Goal: Task Accomplishment & Management: Complete application form

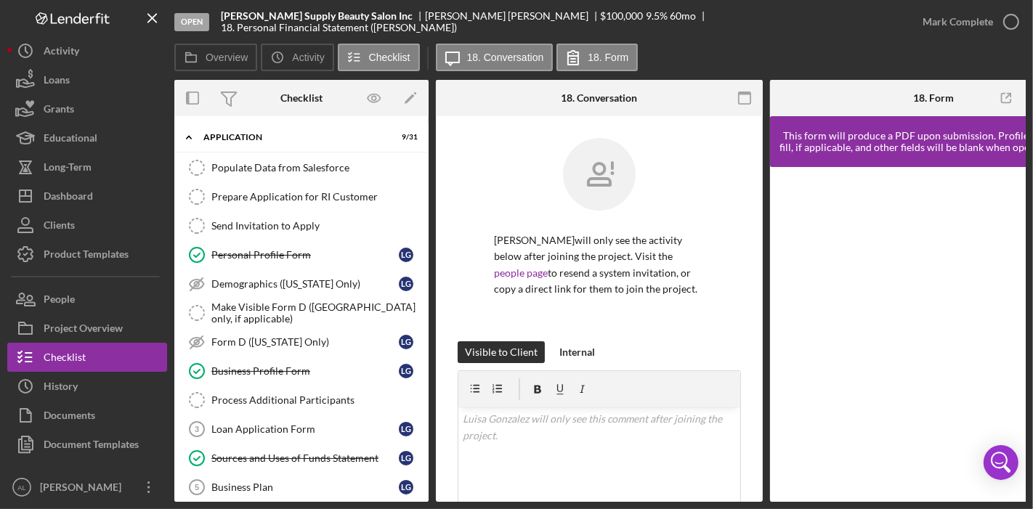
scroll to position [221, 0]
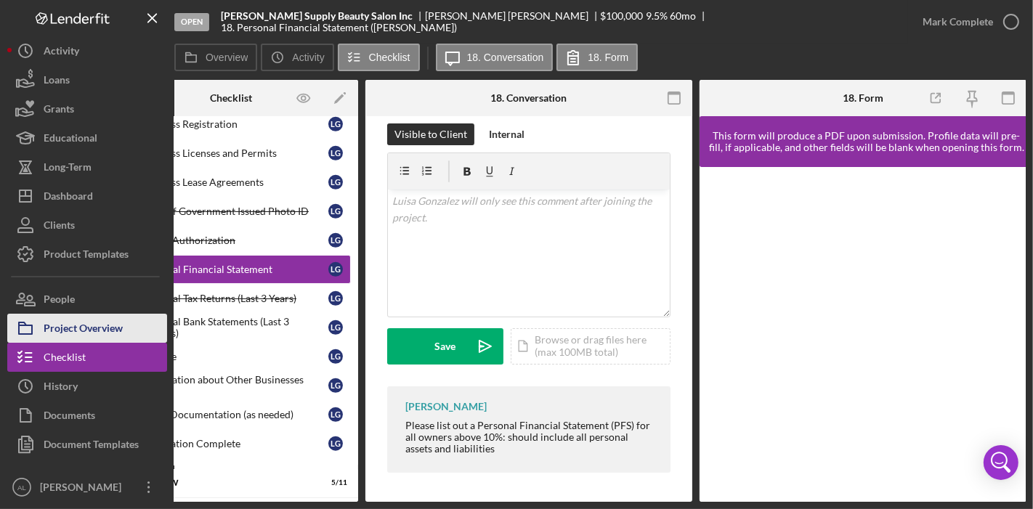
click at [120, 329] on div "Project Overview" at bounding box center [83, 330] width 79 height 33
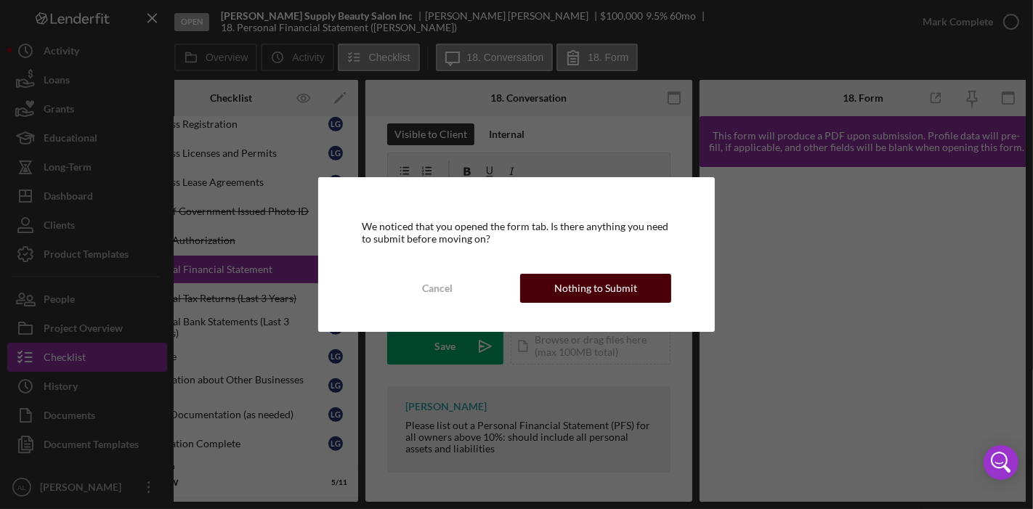
click at [631, 296] on div "Nothing to Submit" at bounding box center [595, 288] width 83 height 29
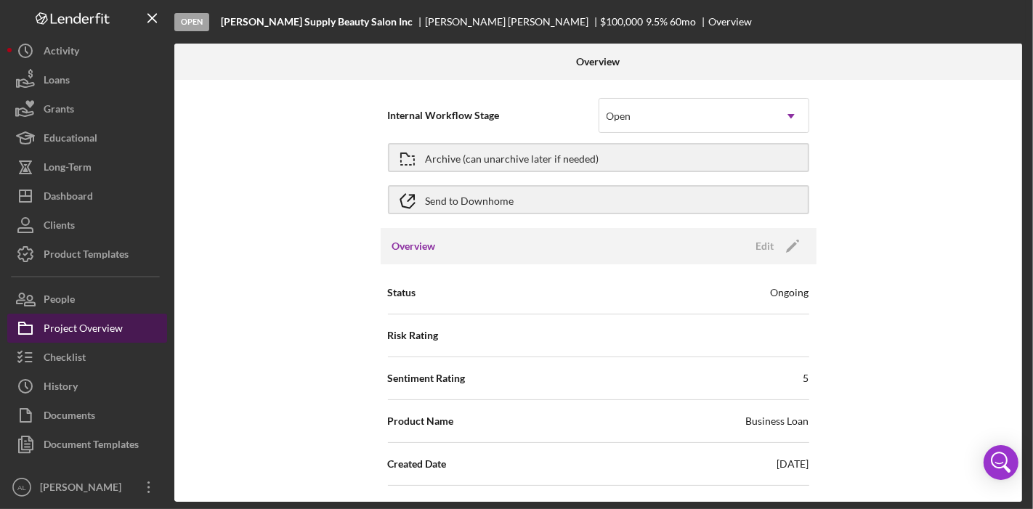
click at [90, 328] on div "Project Overview" at bounding box center [83, 330] width 79 height 33
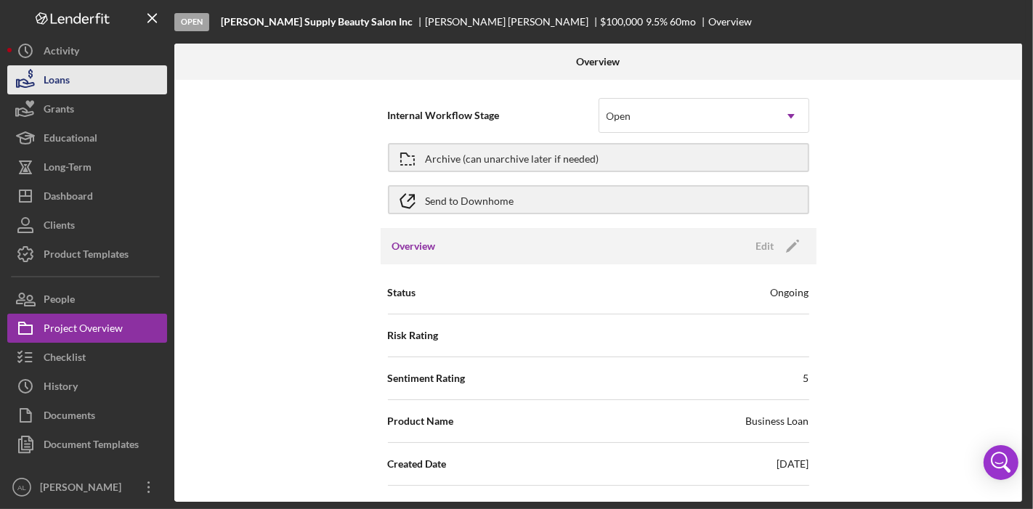
click at [63, 89] on div "Loans" at bounding box center [57, 81] width 26 height 33
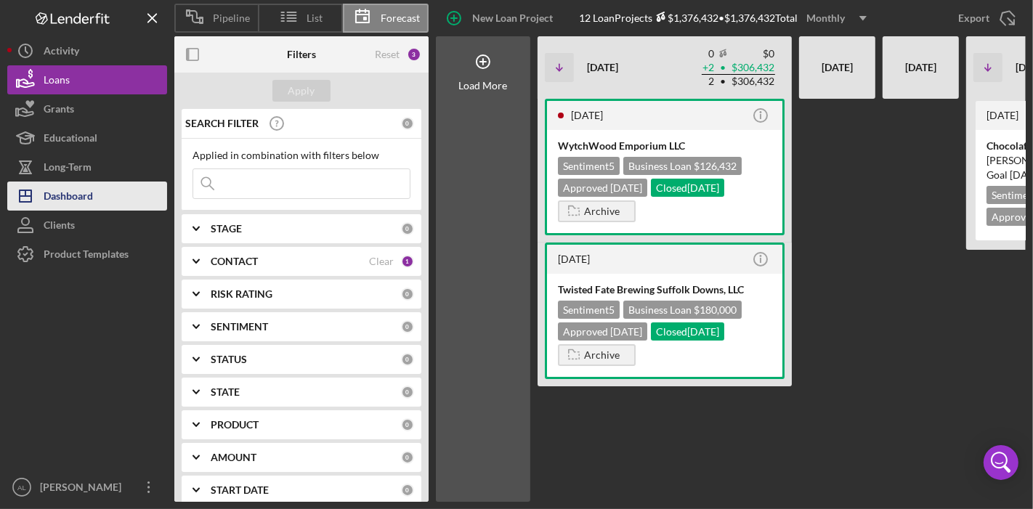
click at [63, 185] on div "Dashboard" at bounding box center [68, 198] width 49 height 33
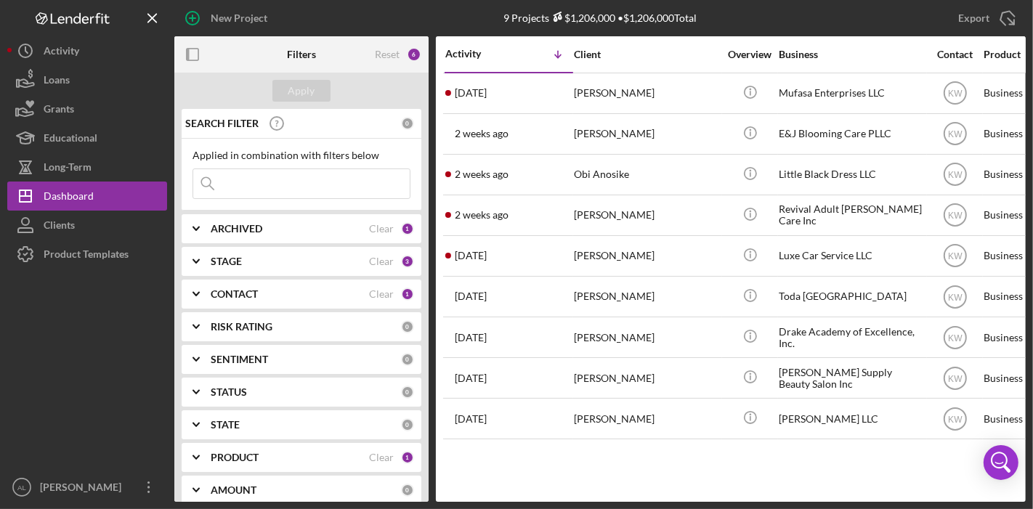
click at [357, 298] on div "CONTACT" at bounding box center [290, 294] width 158 height 12
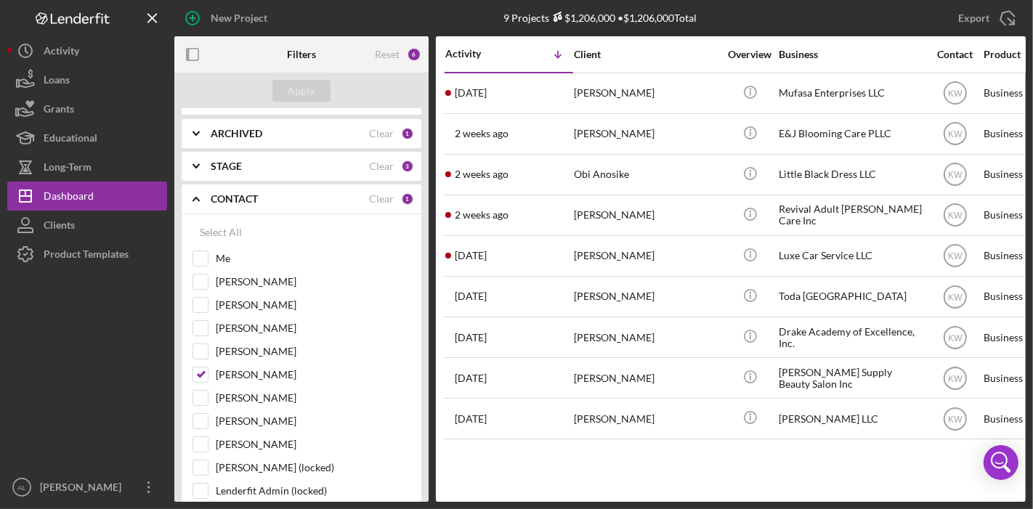
scroll to position [132, 0]
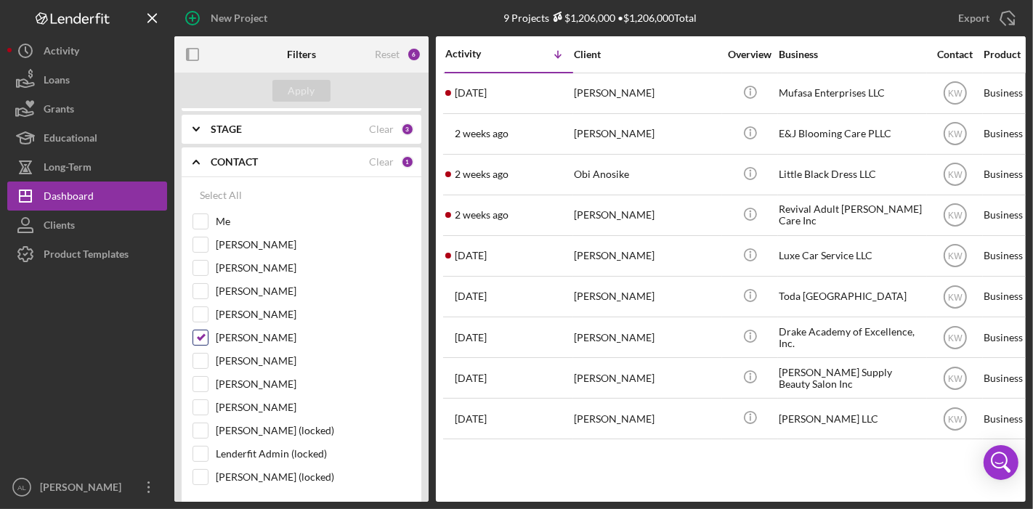
click at [201, 335] on input "[PERSON_NAME]" at bounding box center [200, 338] width 15 height 15
checkbox input "false"
click at [199, 310] on input "[PERSON_NAME]" at bounding box center [200, 314] width 15 height 15
checkbox input "true"
click at [305, 98] on div "Apply" at bounding box center [301, 91] width 27 height 22
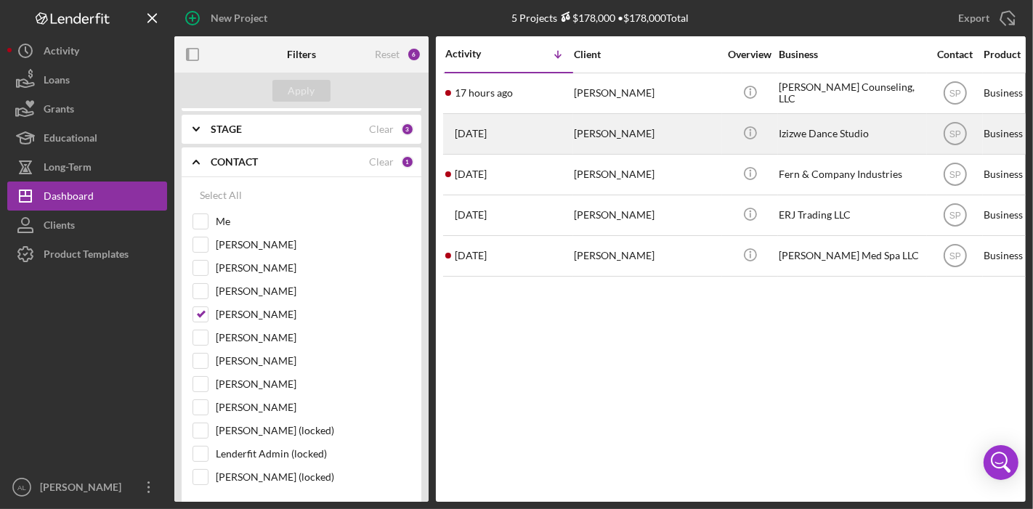
click at [590, 138] on div "[PERSON_NAME]" at bounding box center [646, 134] width 145 height 39
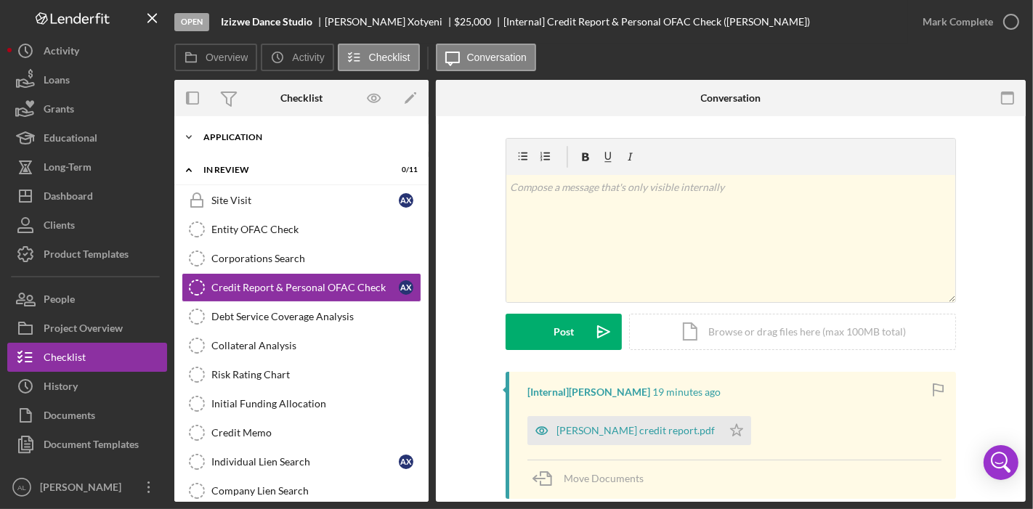
click at [370, 140] on div "Application" at bounding box center [306, 137] width 207 height 9
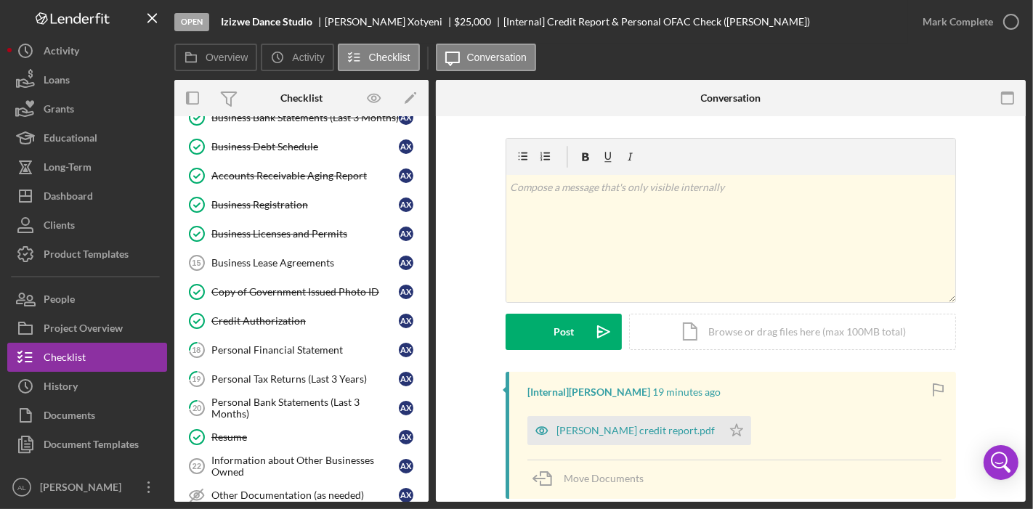
scroll to position [521, 0]
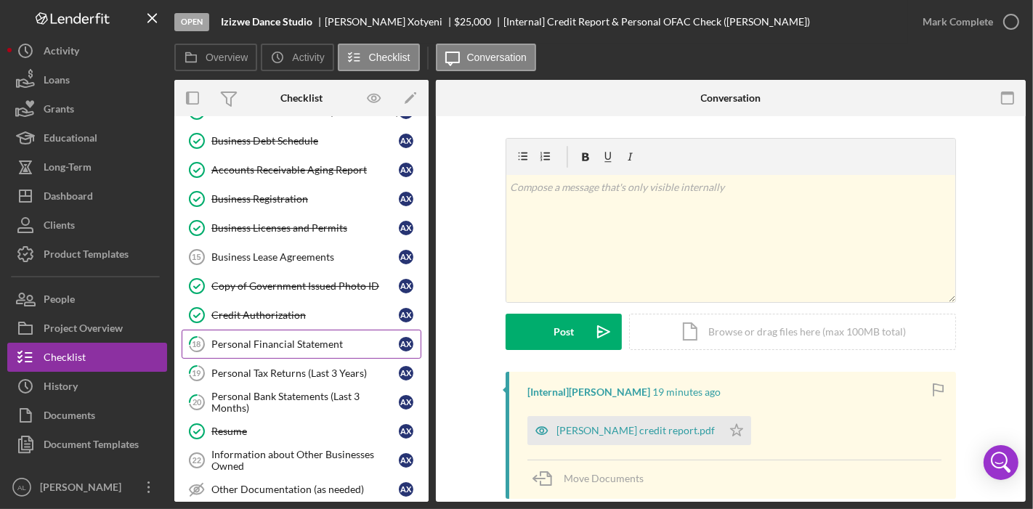
click at [326, 339] on div "Personal Financial Statement" at bounding box center [304, 345] width 187 height 12
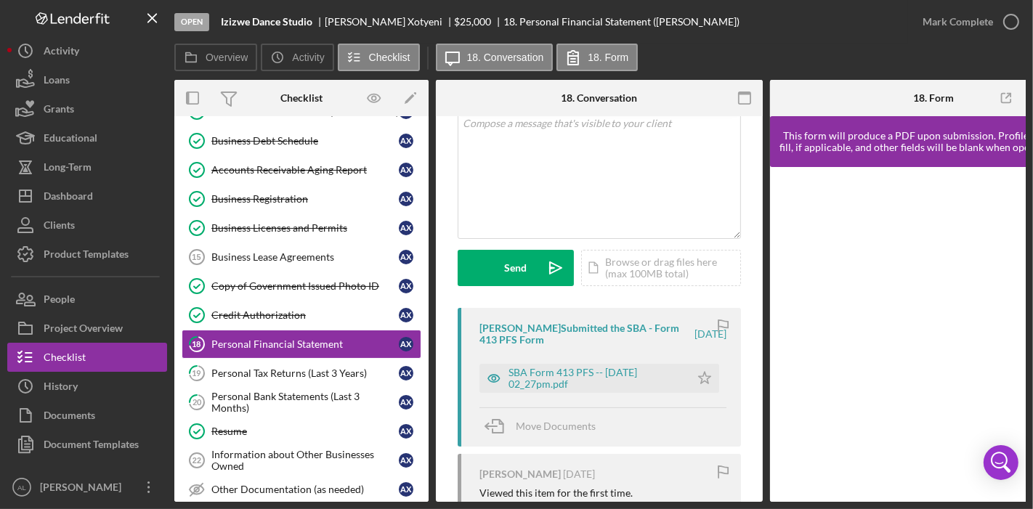
scroll to position [97, 0]
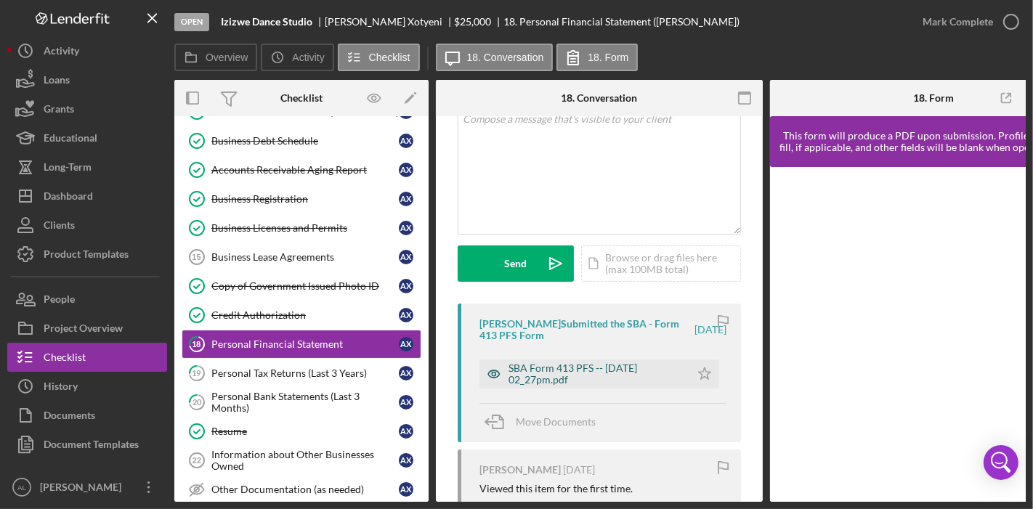
click at [629, 375] on div "SBA Form 413 PFS -- [DATE] 02_27pm.pdf" at bounding box center [596, 374] width 174 height 23
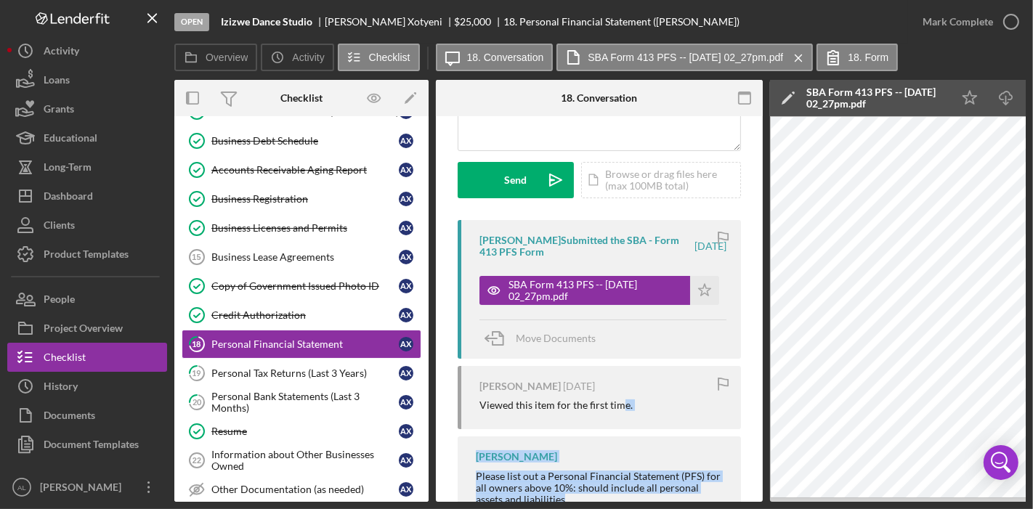
scroll to position [234, 0]
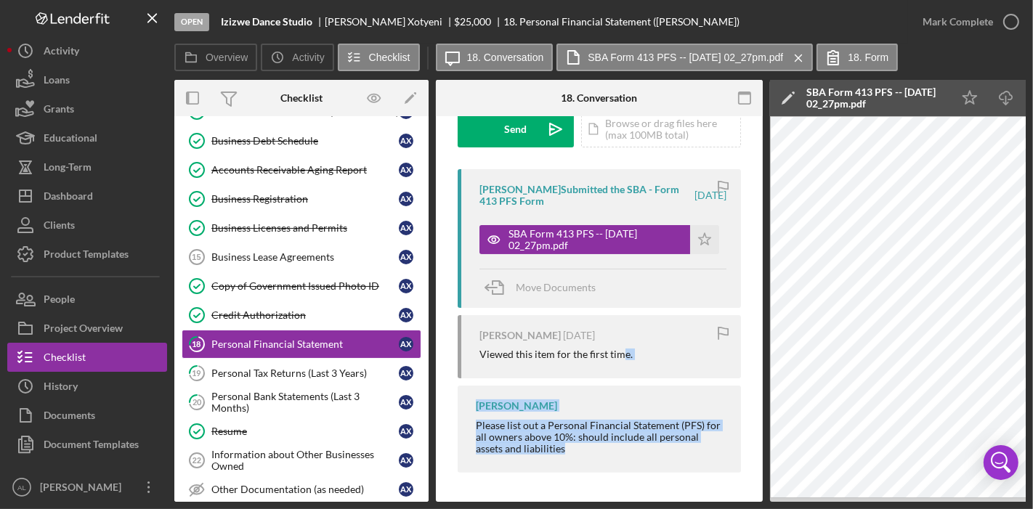
drag, startPoint x: 621, startPoint y: 503, endPoint x: 709, endPoint y: 493, distance: 88.5
click at [709, 493] on div "Open Izizwe Dance Studio [PERSON_NAME] $25,000 $25,000 18. Personal Financial S…" at bounding box center [516, 254] width 1033 height 509
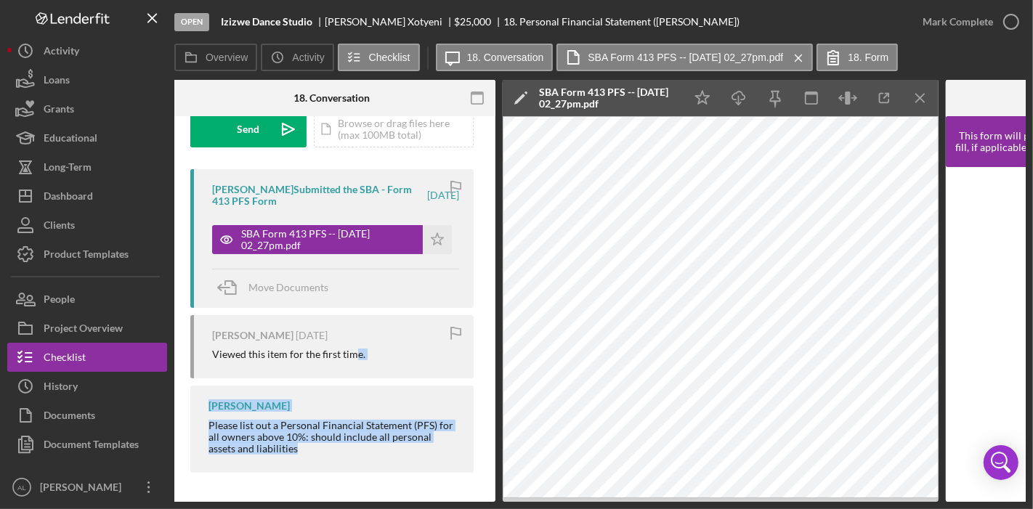
scroll to position [0, 269]
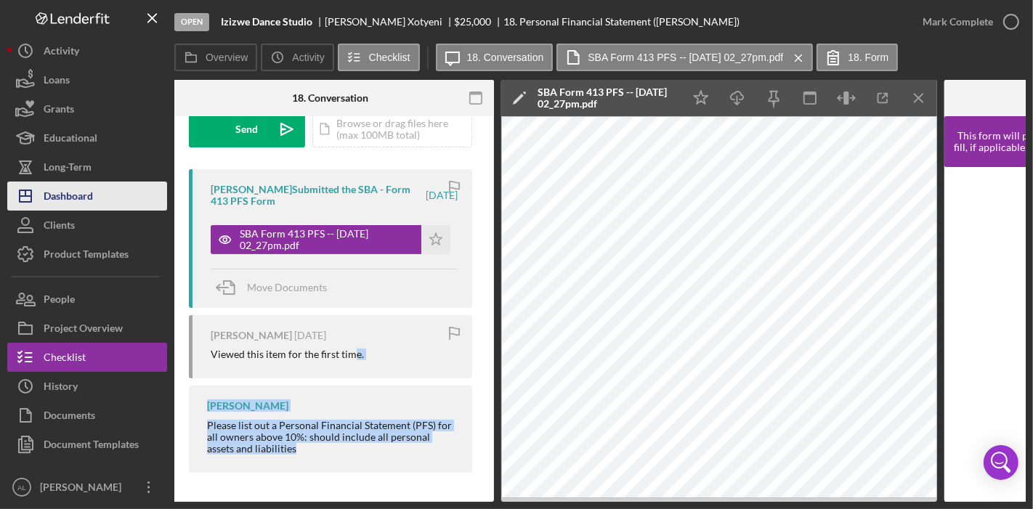
click at [124, 195] on button "Icon/Dashboard Dashboard" at bounding box center [87, 196] width 160 height 29
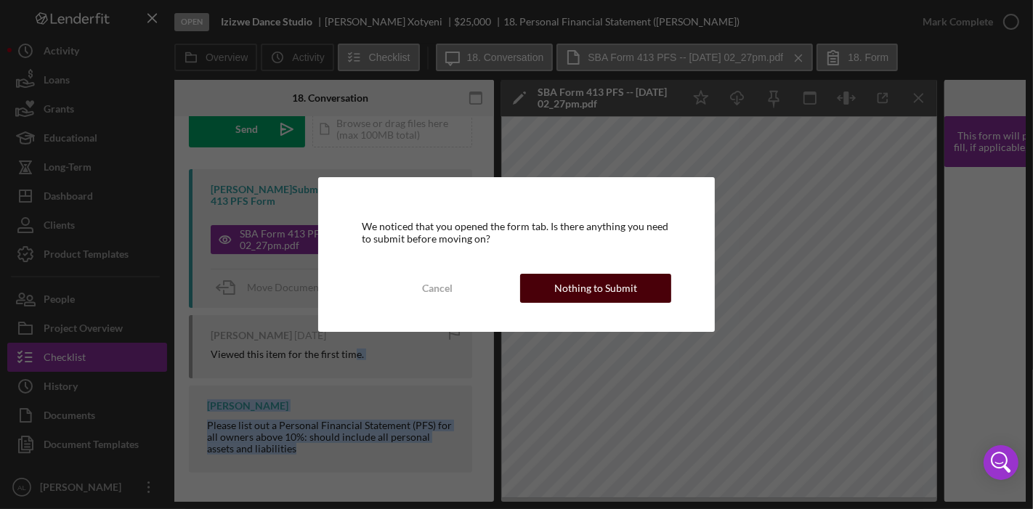
click at [585, 286] on div "Nothing to Submit" at bounding box center [595, 288] width 83 height 29
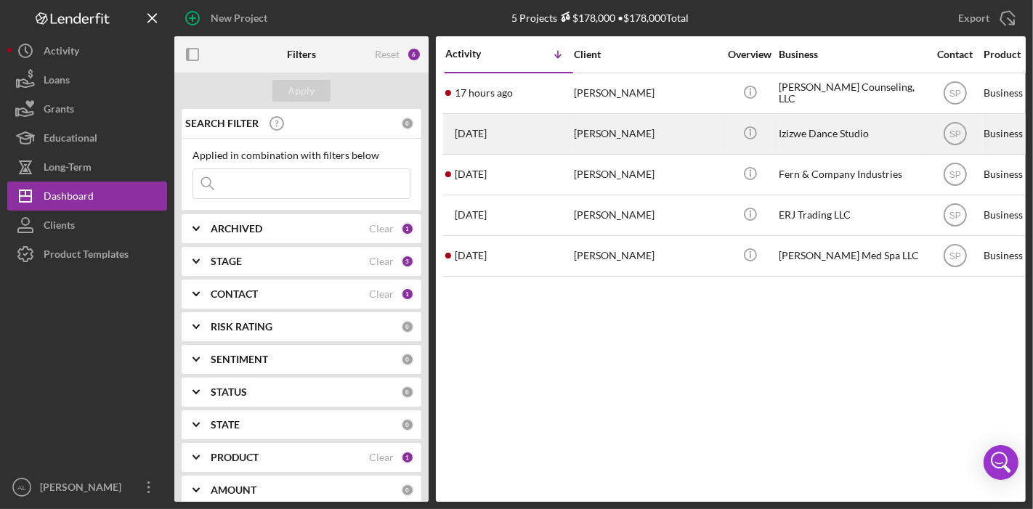
click at [610, 134] on div "[PERSON_NAME]" at bounding box center [646, 134] width 145 height 39
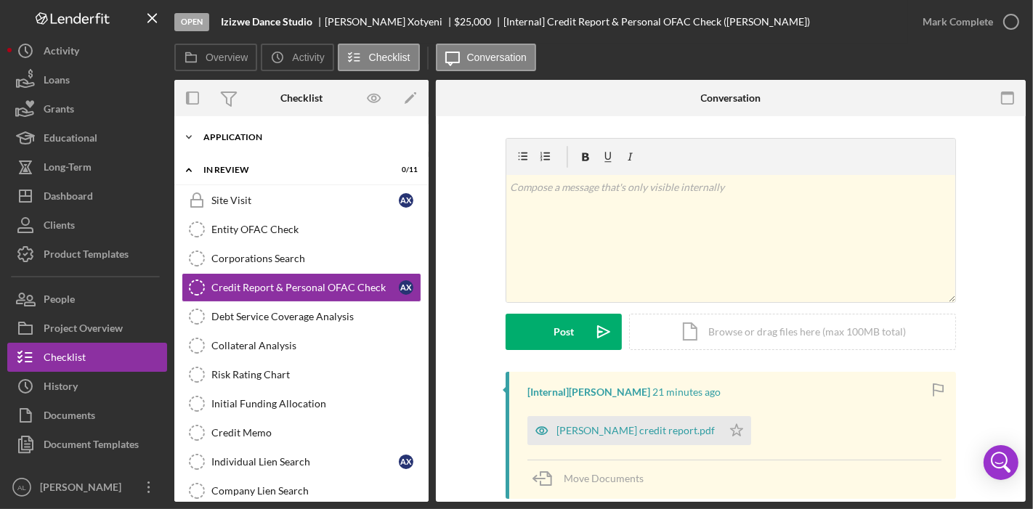
click at [337, 141] on div "Application" at bounding box center [306, 137] width 207 height 9
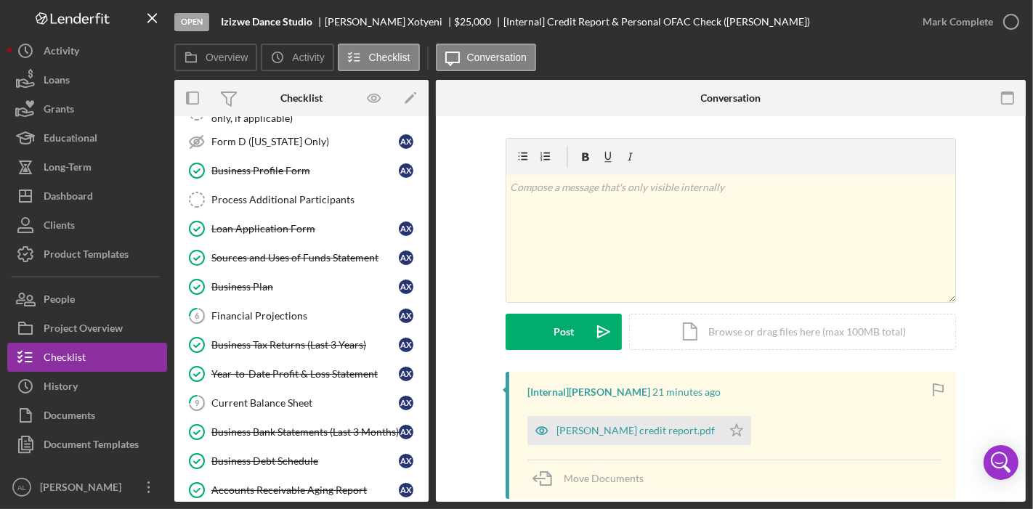
scroll to position [205, 0]
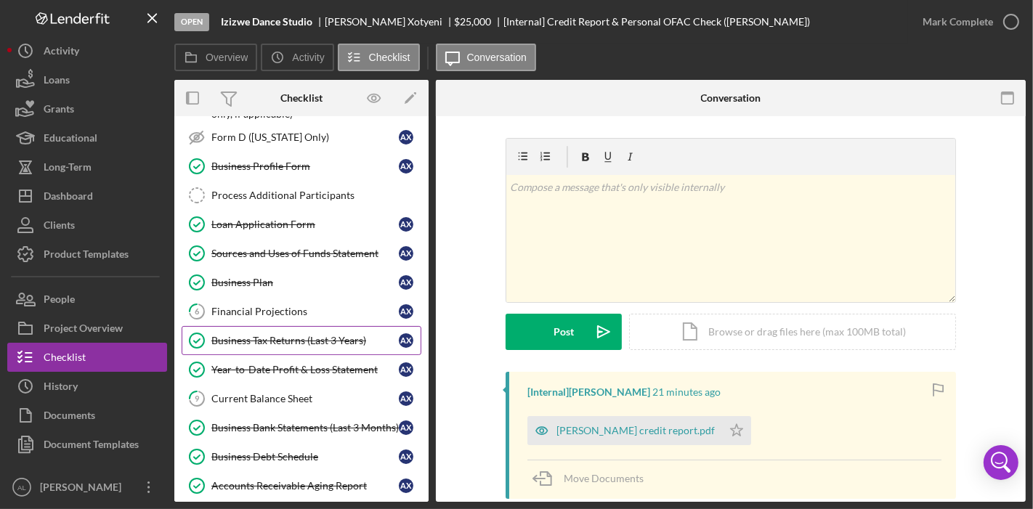
click at [296, 335] on div "Business Tax Returns (Last 3 Years)" at bounding box center [304, 341] width 187 height 12
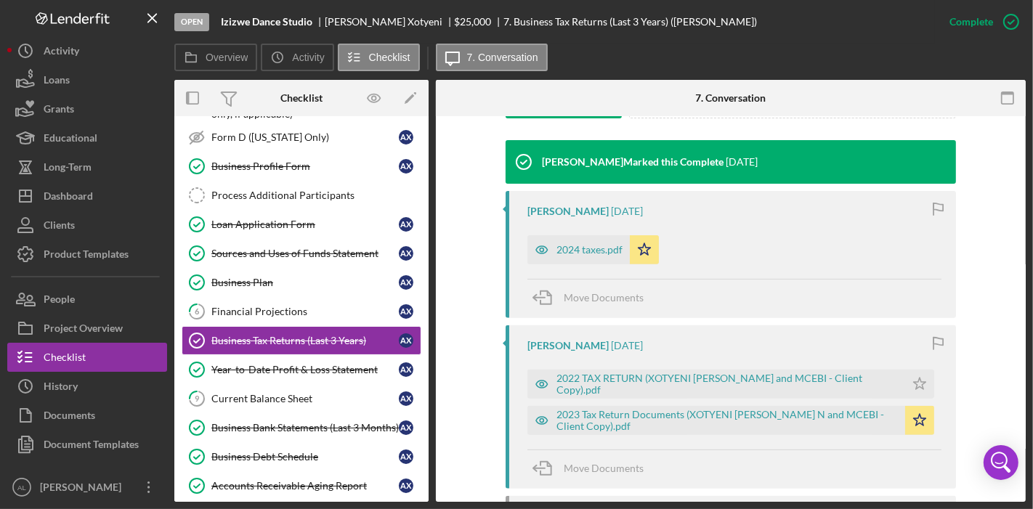
scroll to position [491, 0]
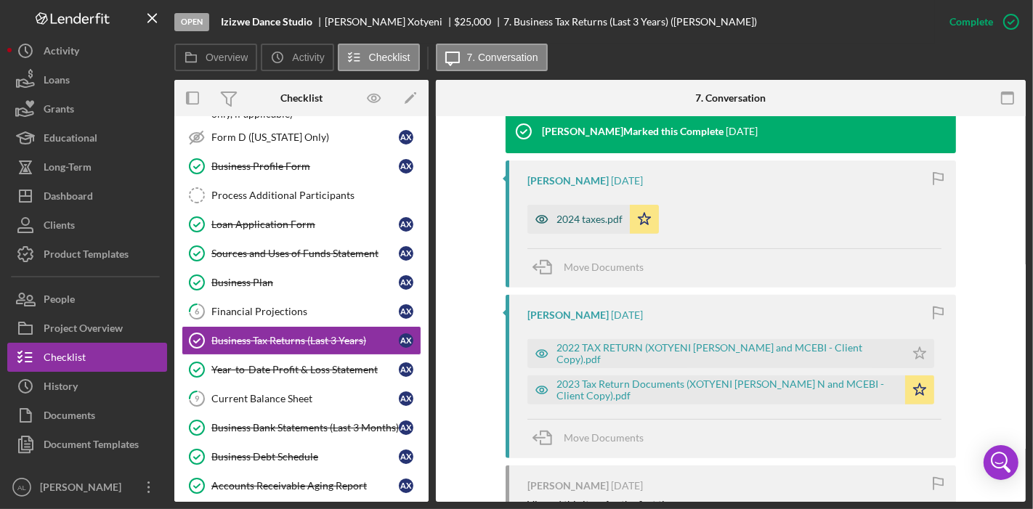
click at [591, 221] on div "2024 taxes.pdf" at bounding box center [590, 220] width 66 height 12
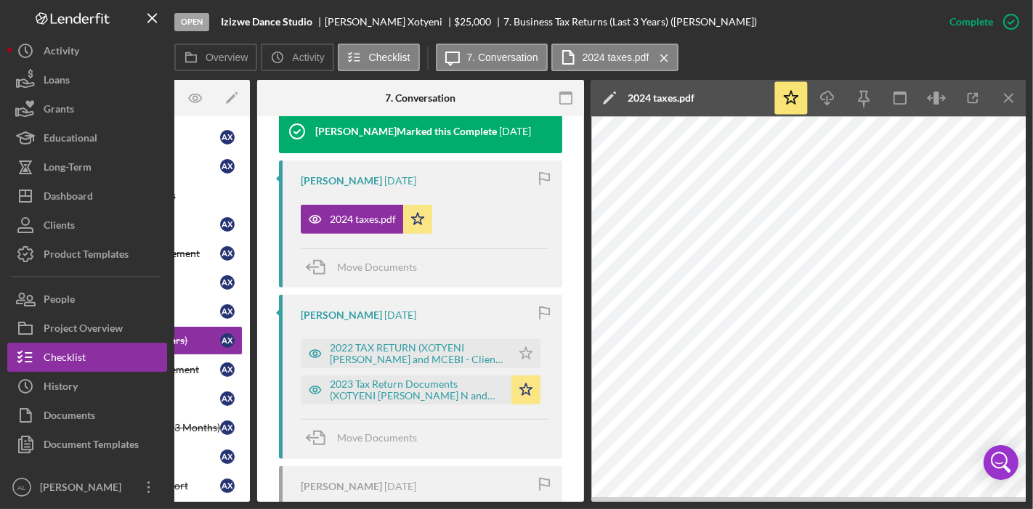
scroll to position [0, 179]
click at [829, 101] on icon "Icon/Download" at bounding box center [827, 98] width 33 height 33
click at [714, 54] on div "Overview Icon/History Activity Checklist Icon/Message 7. Conversation 2024 taxe…" at bounding box center [600, 58] width 852 height 29
click at [828, 98] on icon "Icon/Download" at bounding box center [827, 98] width 33 height 33
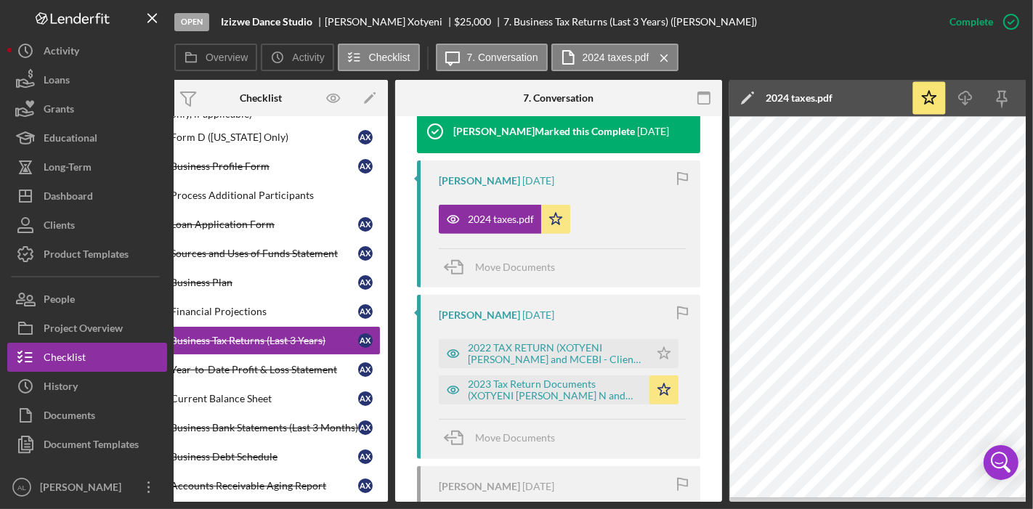
scroll to position [0, 0]
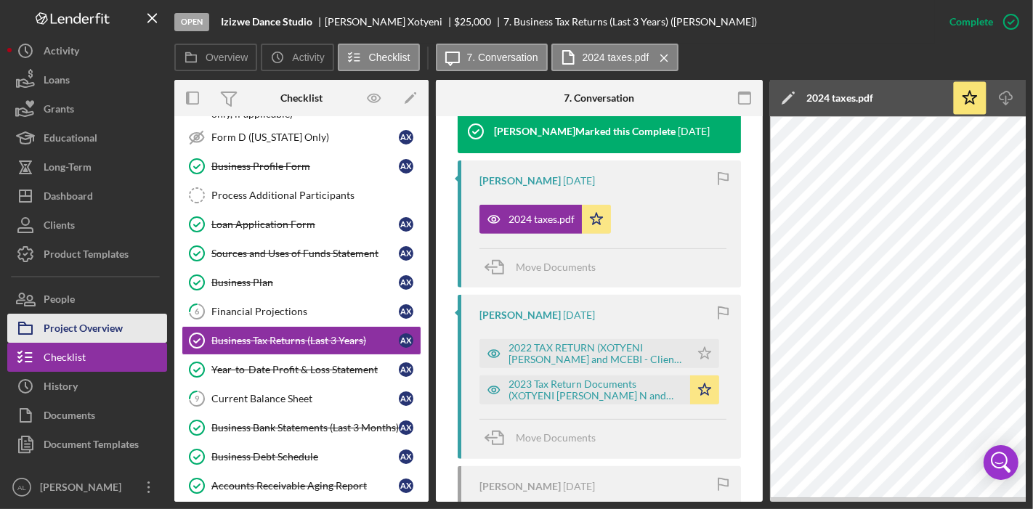
click at [103, 336] on div "Project Overview" at bounding box center [83, 330] width 79 height 33
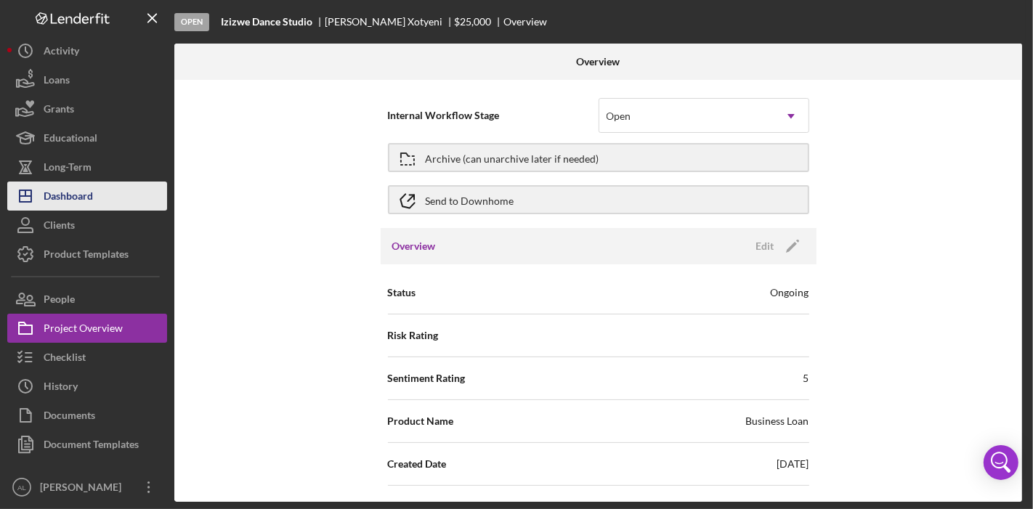
click at [83, 201] on div "Dashboard" at bounding box center [68, 198] width 49 height 33
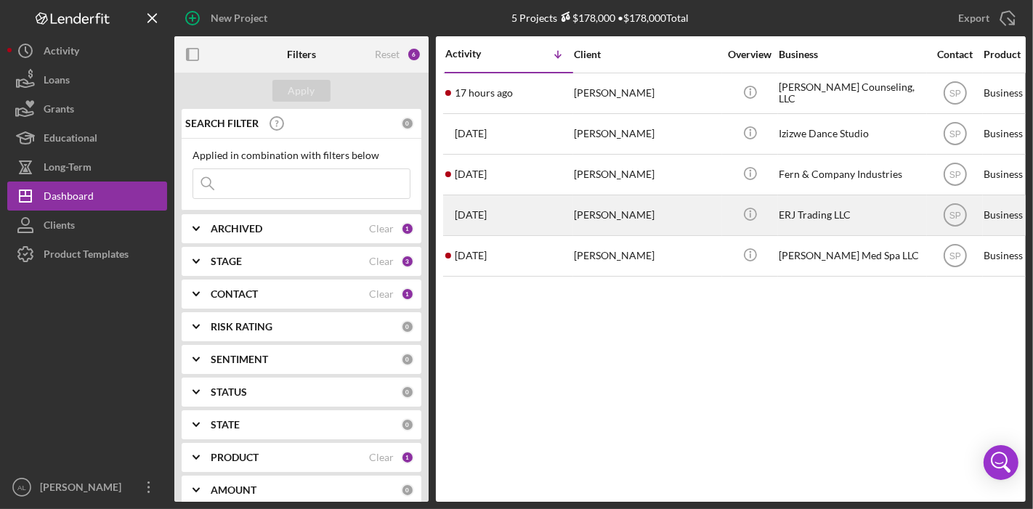
click at [601, 225] on div "[PERSON_NAME]" at bounding box center [646, 215] width 145 height 39
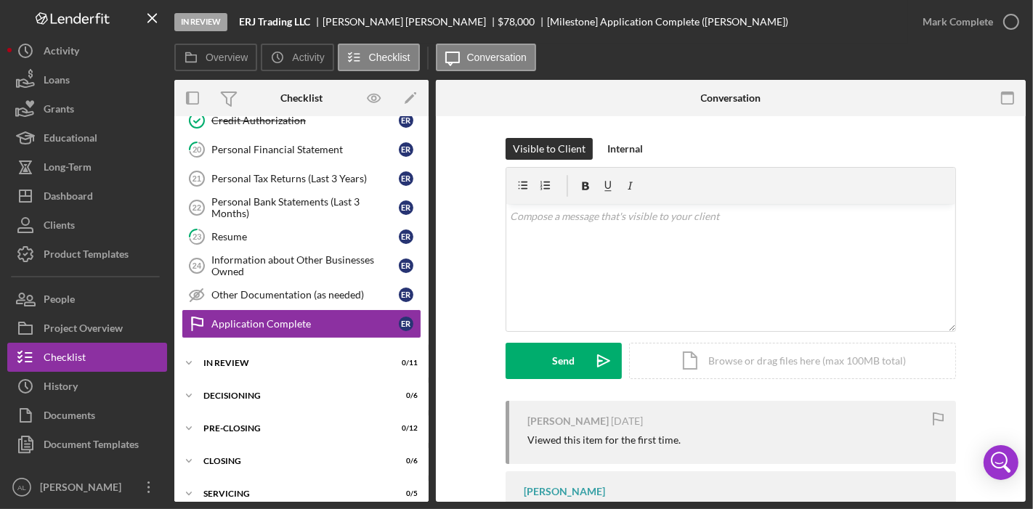
scroll to position [716, 0]
